Goal: Information Seeking & Learning: Learn about a topic

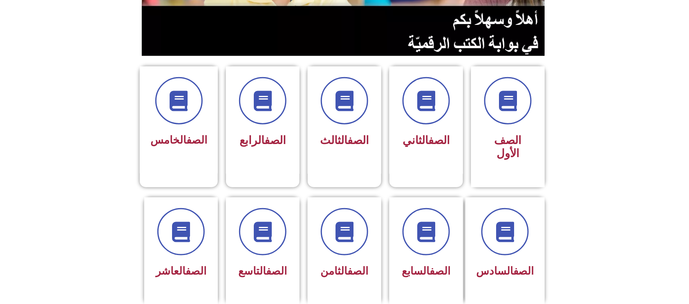
scroll to position [163, 0]
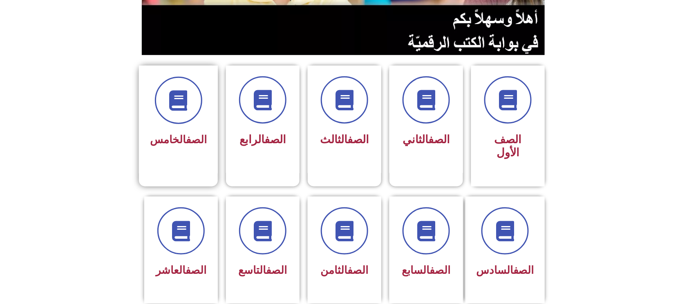
click at [195, 129] on div "الصف الخامس" at bounding box center [178, 114] width 57 height 74
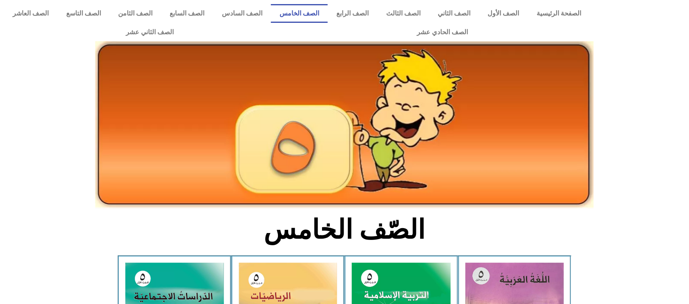
scroll to position [272, 0]
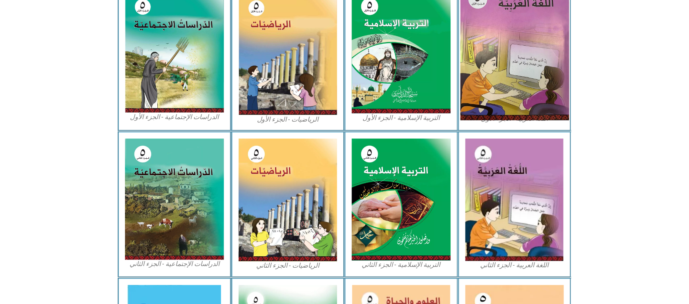
click at [508, 72] on img at bounding box center [514, 53] width 109 height 136
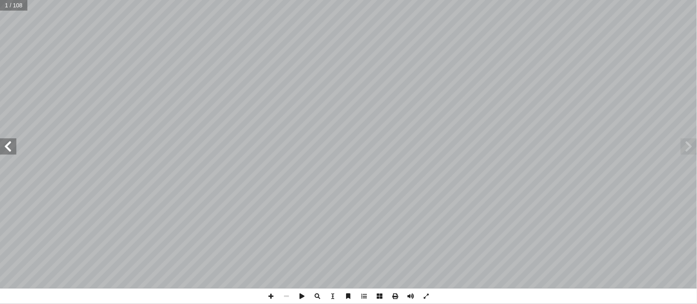
click at [23, 5] on input "text" at bounding box center [13, 5] width 27 height 11
type input "**"
click at [6, 141] on span at bounding box center [8, 147] width 16 height 16
click at [6, 142] on span at bounding box center [8, 147] width 16 height 16
click at [7, 141] on span at bounding box center [8, 147] width 16 height 16
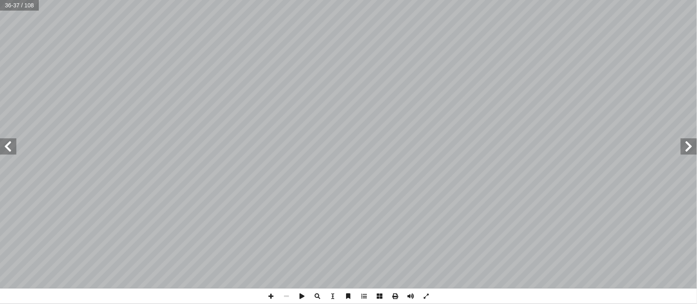
click at [7, 151] on span at bounding box center [8, 147] width 16 height 16
click at [272, 301] on span at bounding box center [271, 297] width 16 height 16
